Goal: Find specific page/section: Find specific page/section

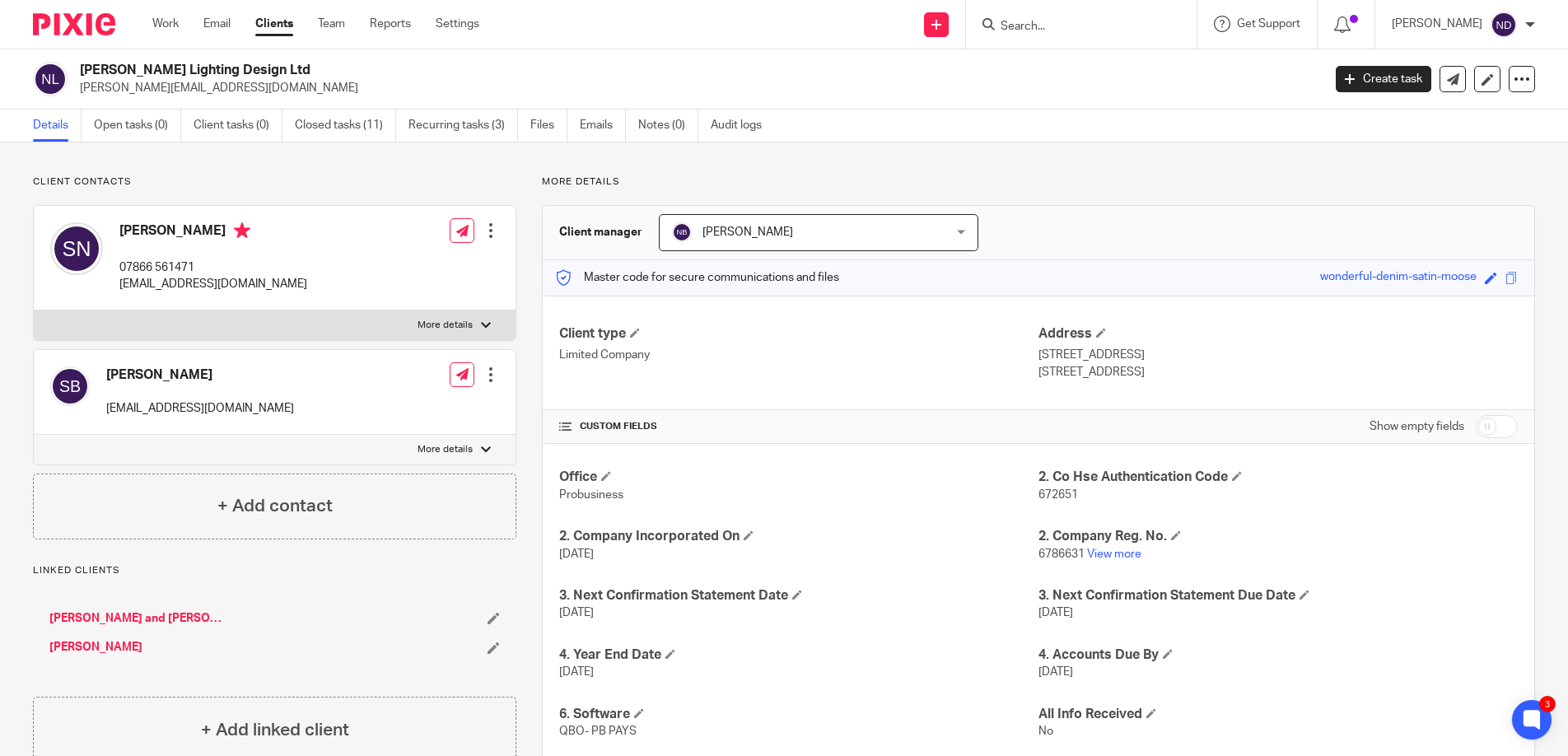
click at [1040, 16] on form at bounding box center [1086, 24] width 175 height 21
drag, startPoint x: 1042, startPoint y: 22, endPoint x: 1028, endPoint y: 22, distance: 14.0
click at [1042, 22] on input "Search" at bounding box center [1073, 27] width 148 height 15
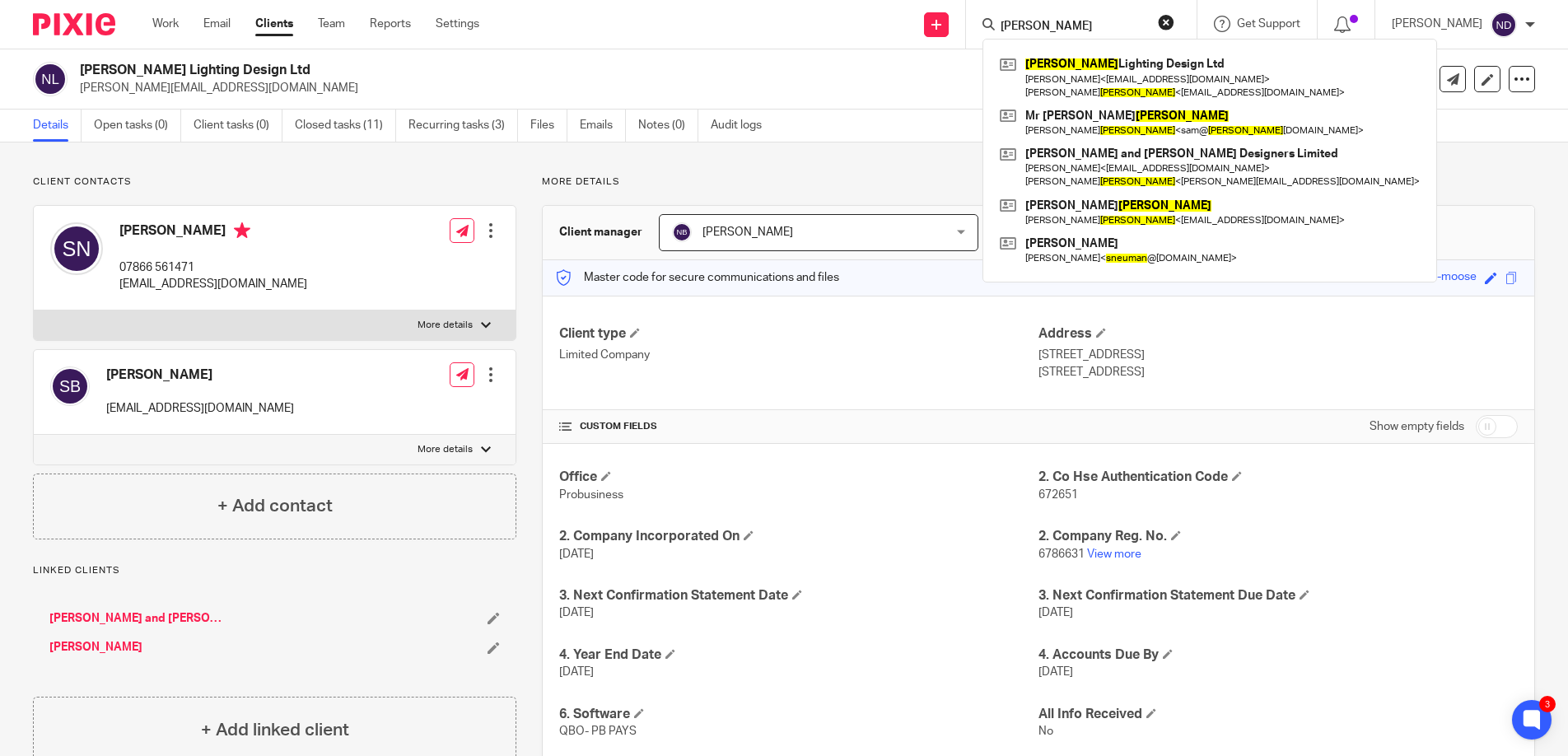
type input "neuman"
click button "submit" at bounding box center [0, 0] width 0 height 0
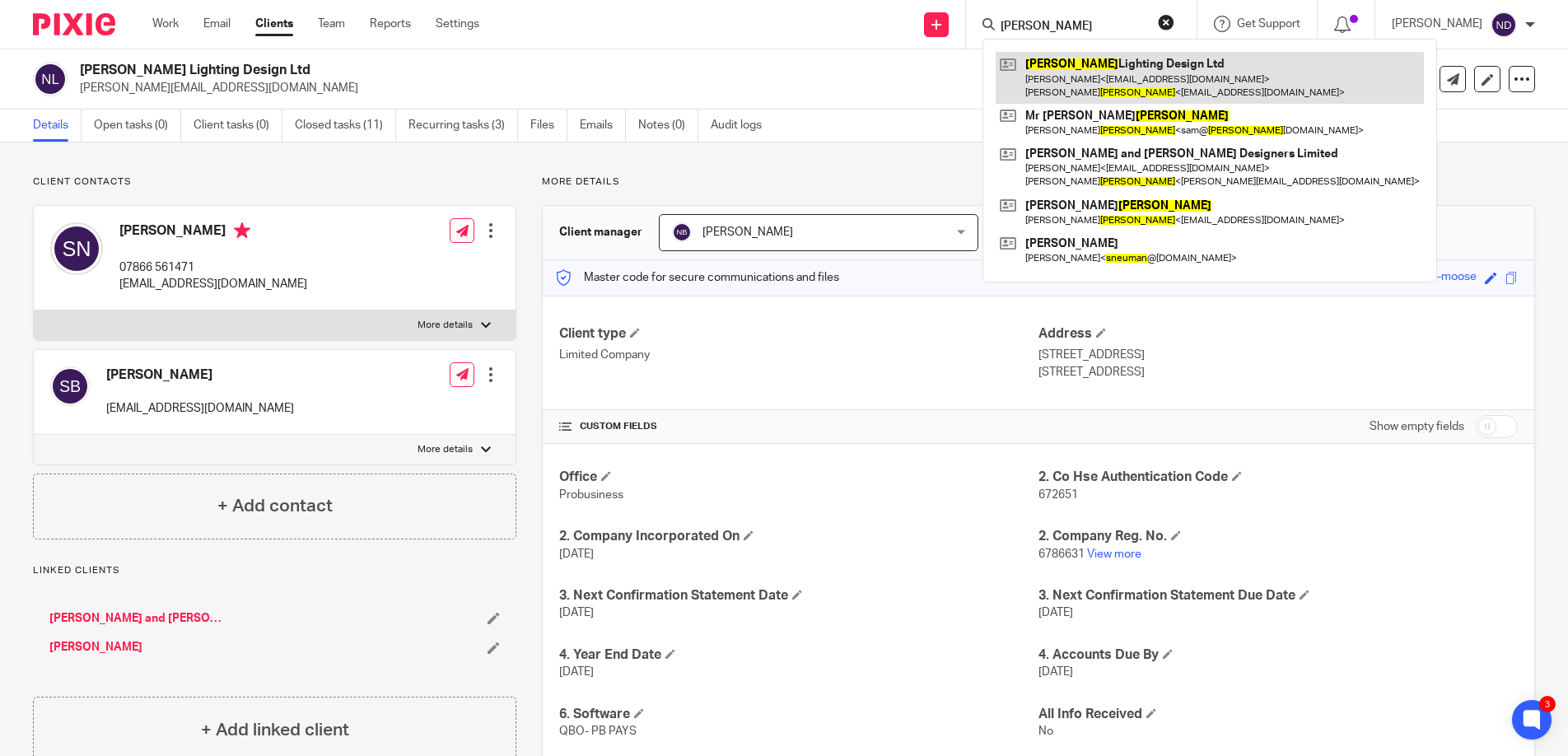
click at [1107, 73] on link at bounding box center [1210, 77] width 429 height 51
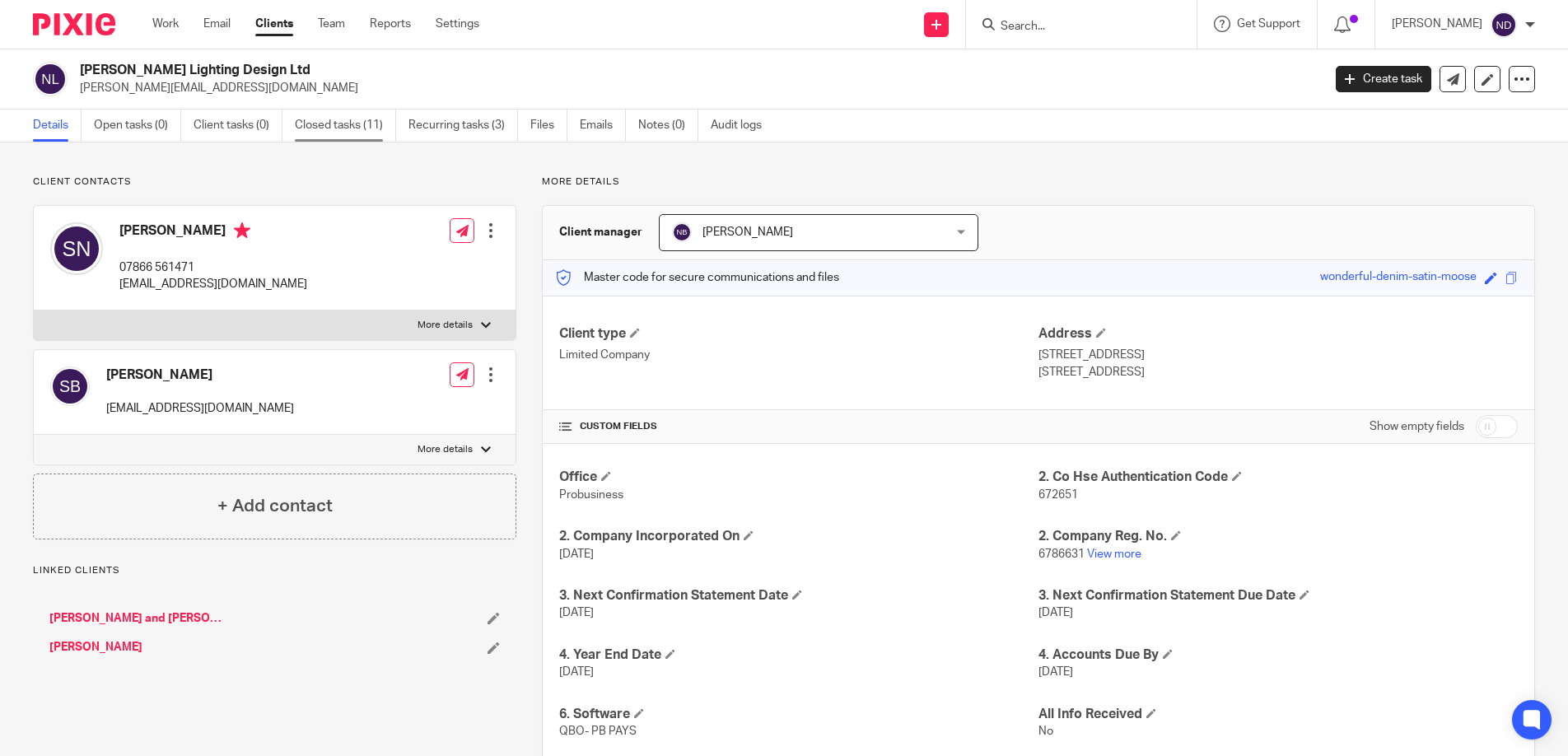
click at [348, 124] on link "Closed tasks (11)" at bounding box center [345, 126] width 101 height 32
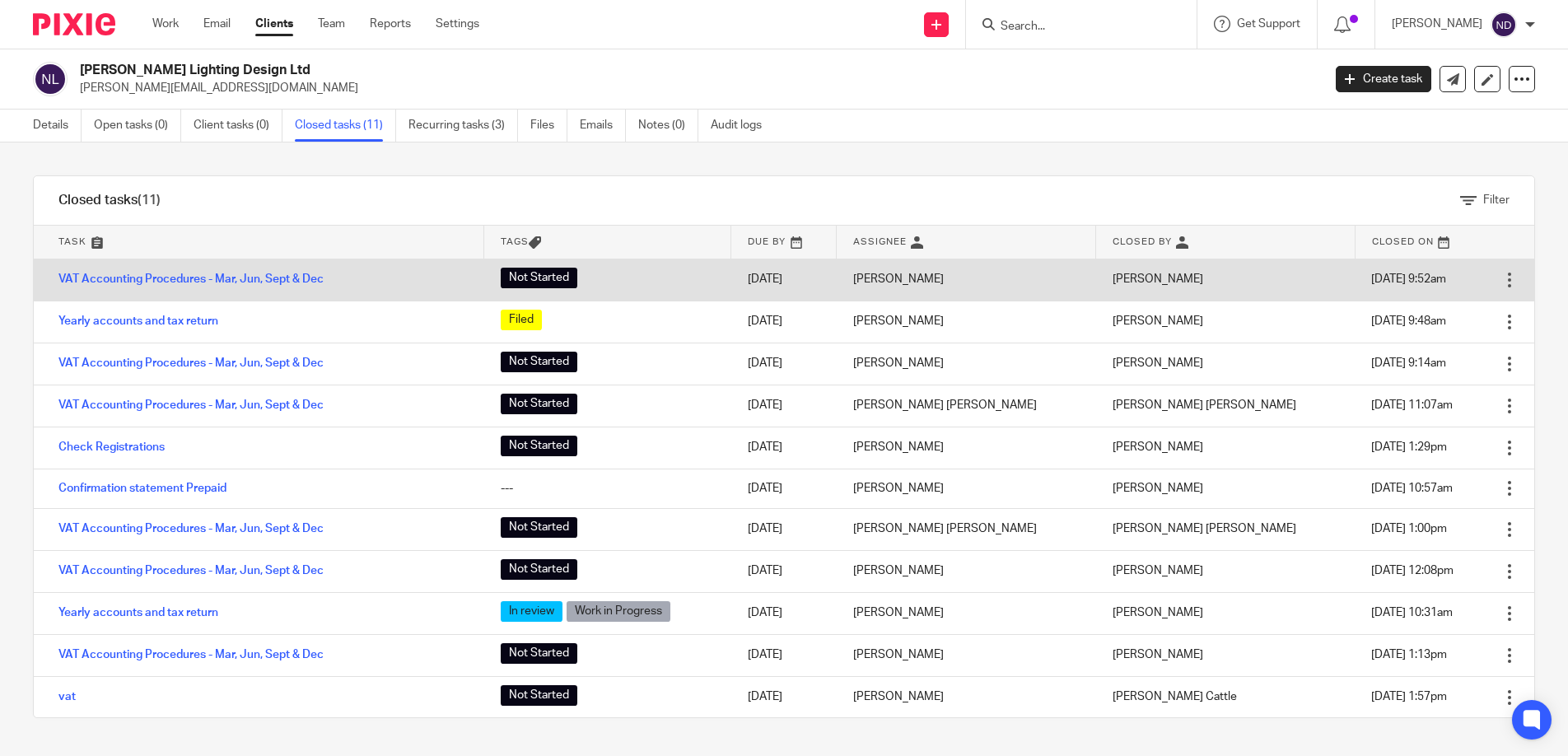
scroll to position [1, 0]
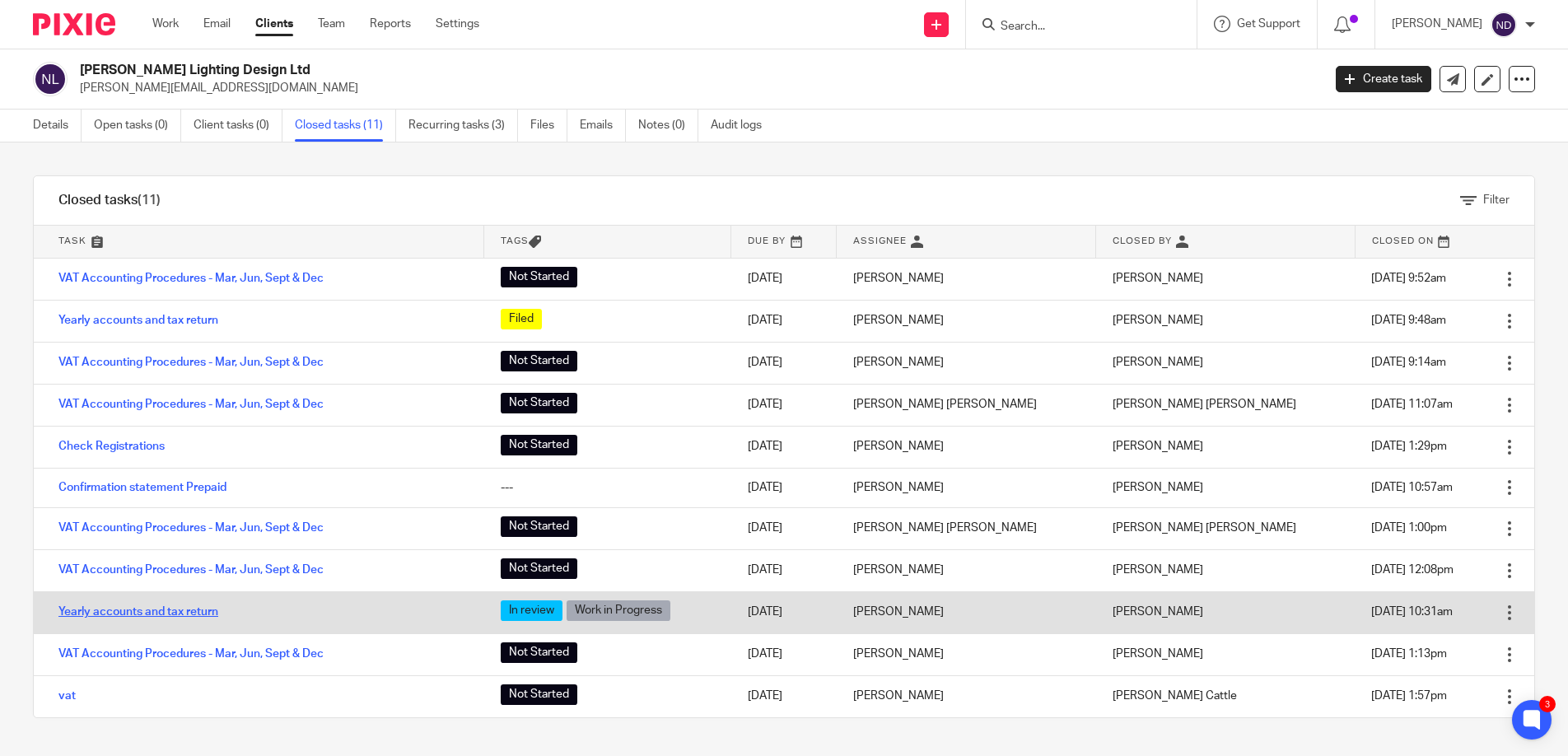
click at [125, 611] on link "Yearly accounts and tax return" at bounding box center [138, 612] width 159 height 12
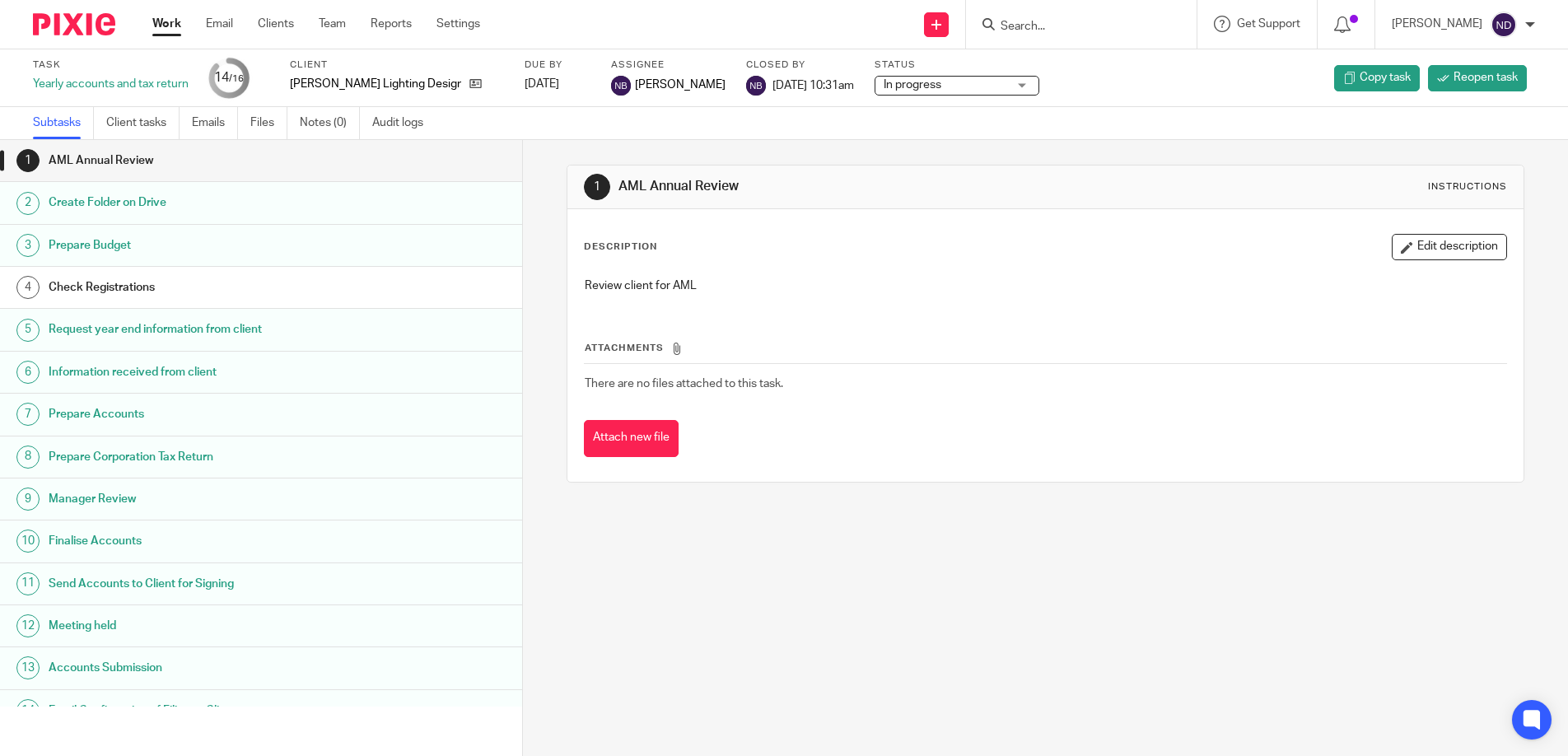
scroll to position [110, 0]
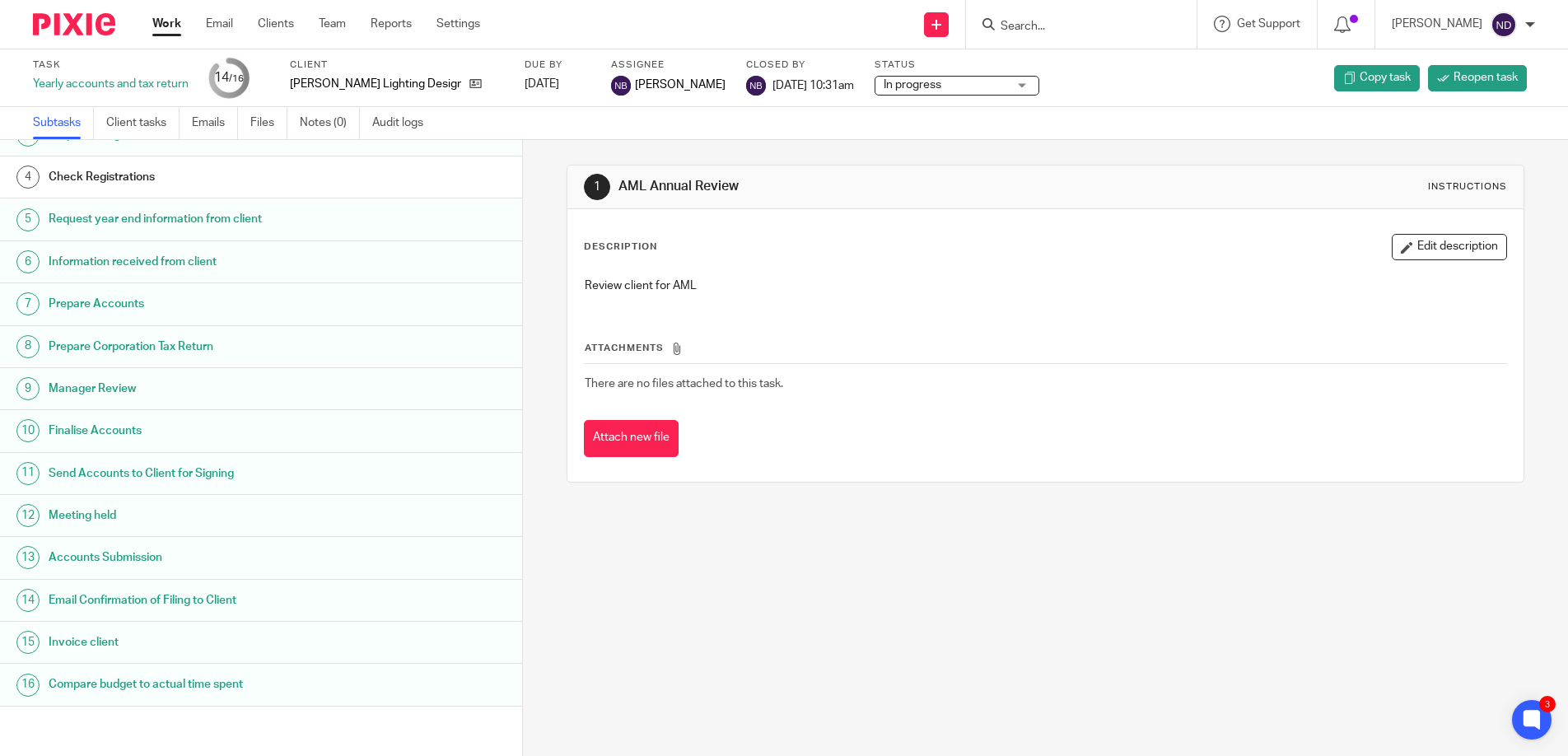
click at [100, 681] on h1 "Compare budget to actual time spent" at bounding box center [201, 684] width 305 height 25
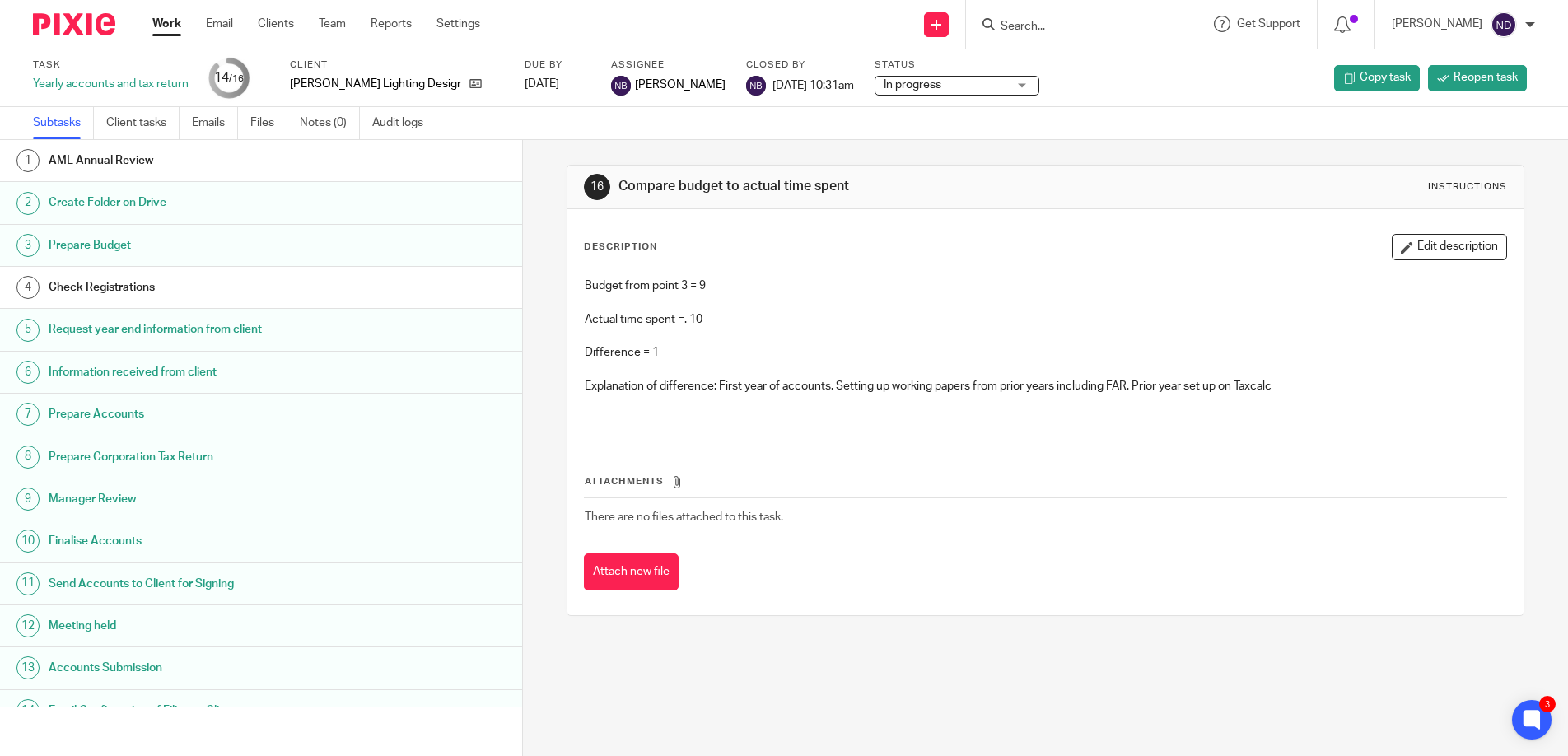
scroll to position [110, 0]
